Goal: Information Seeking & Learning: Stay updated

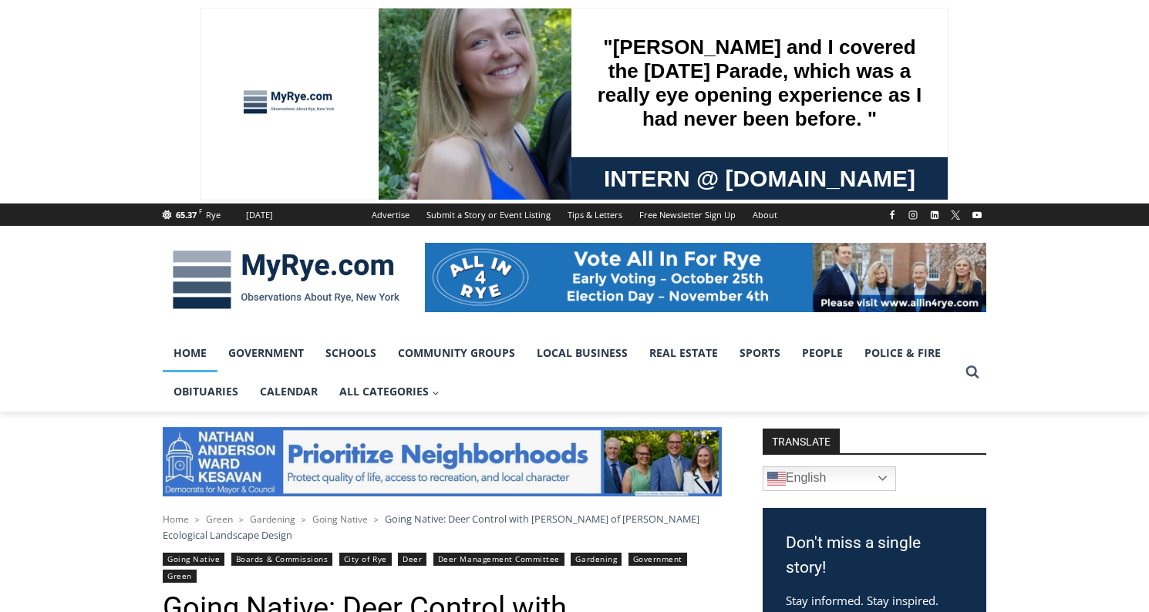
click at [190, 347] on link "Home" at bounding box center [190, 353] width 55 height 39
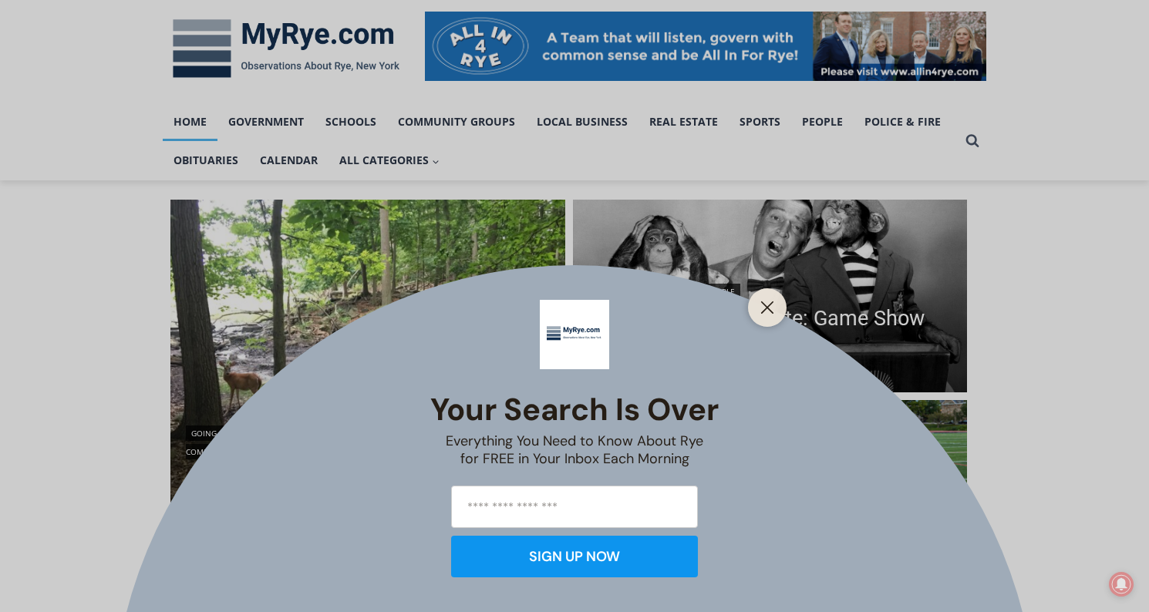
scroll to position [308, 0]
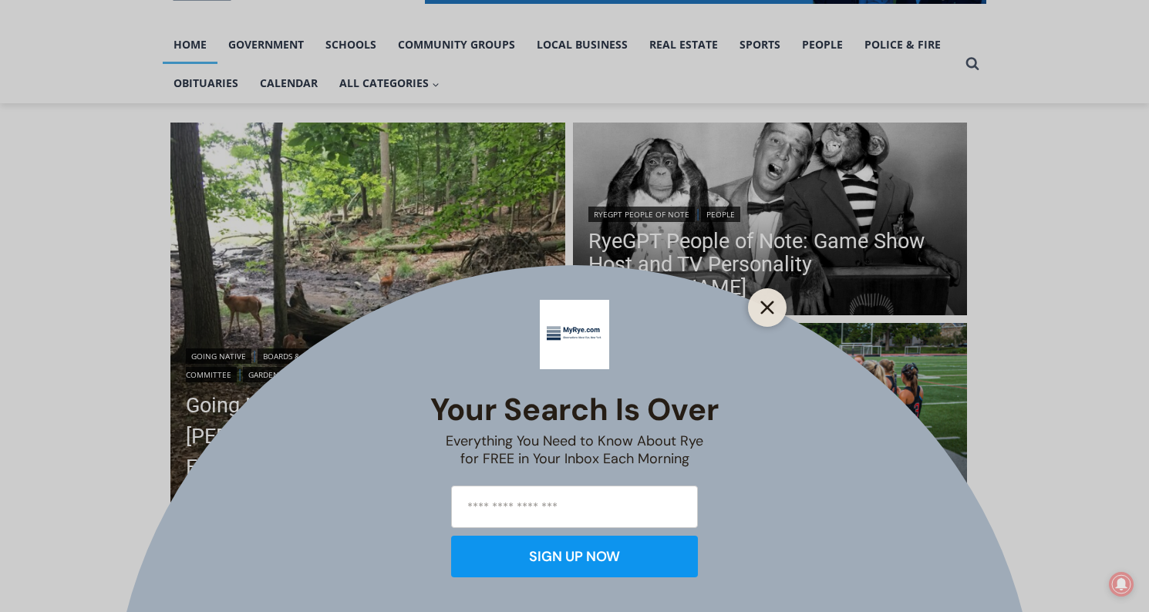
click at [775, 312] on button "Close" at bounding box center [768, 308] width 22 height 22
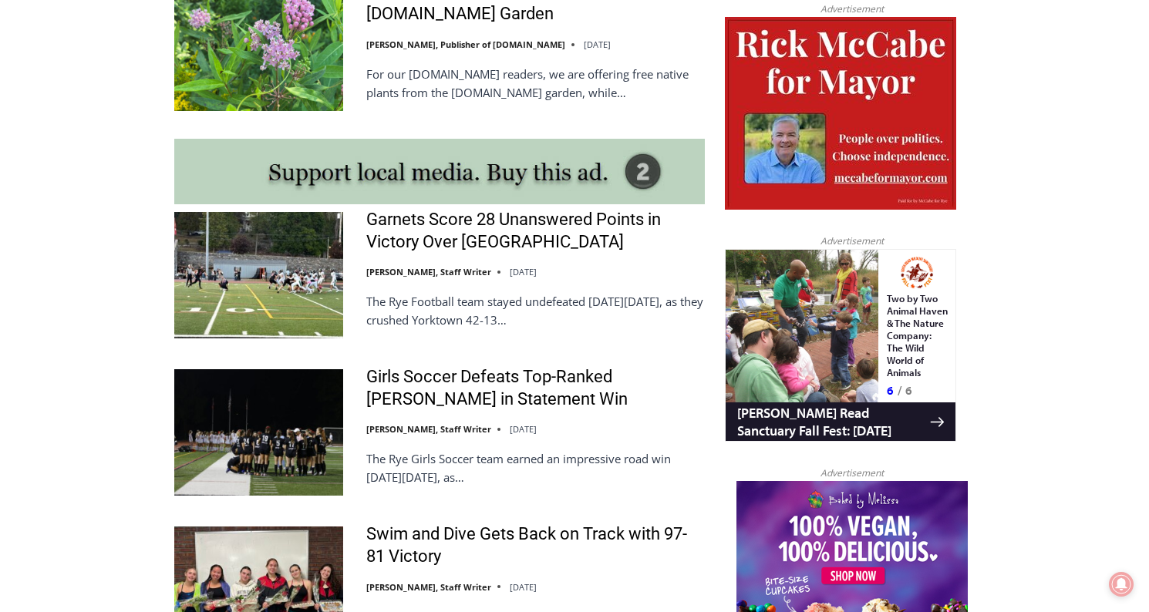
scroll to position [1234, 0]
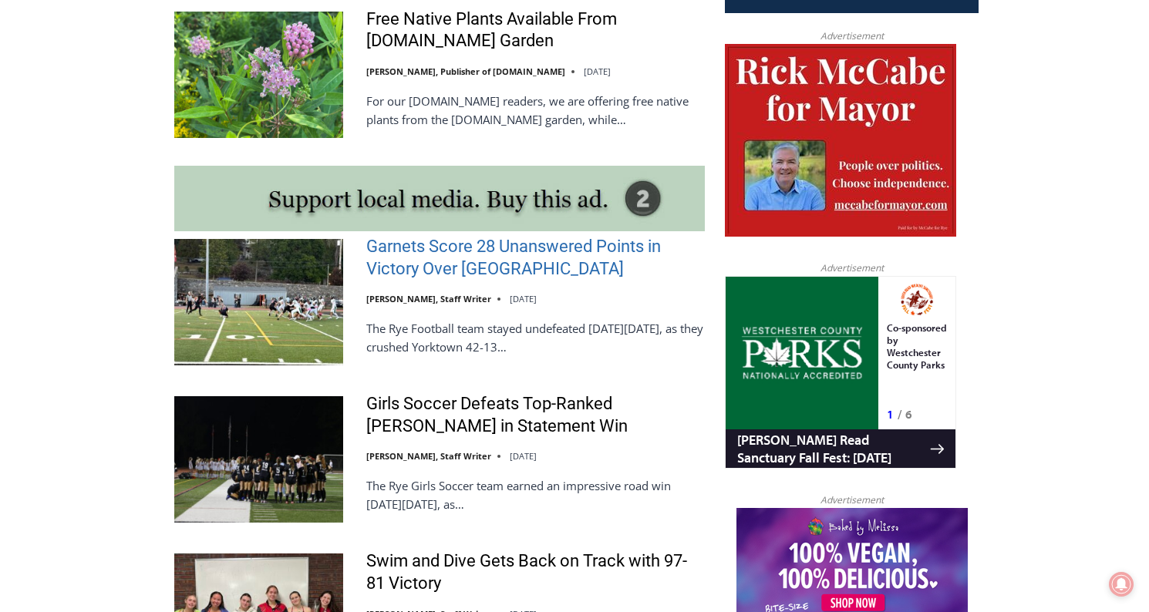
click at [455, 261] on link "Garnets Score 28 Unanswered Points in Victory Over [GEOGRAPHIC_DATA]" at bounding box center [535, 258] width 339 height 44
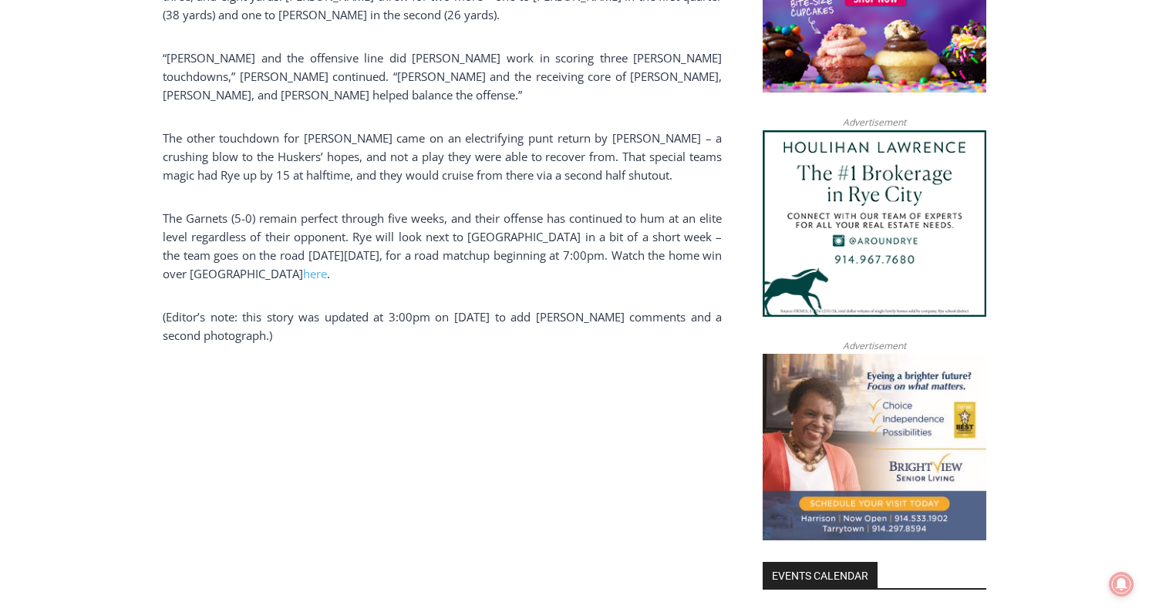
scroll to position [1360, 0]
